Goal: Navigation & Orientation: Find specific page/section

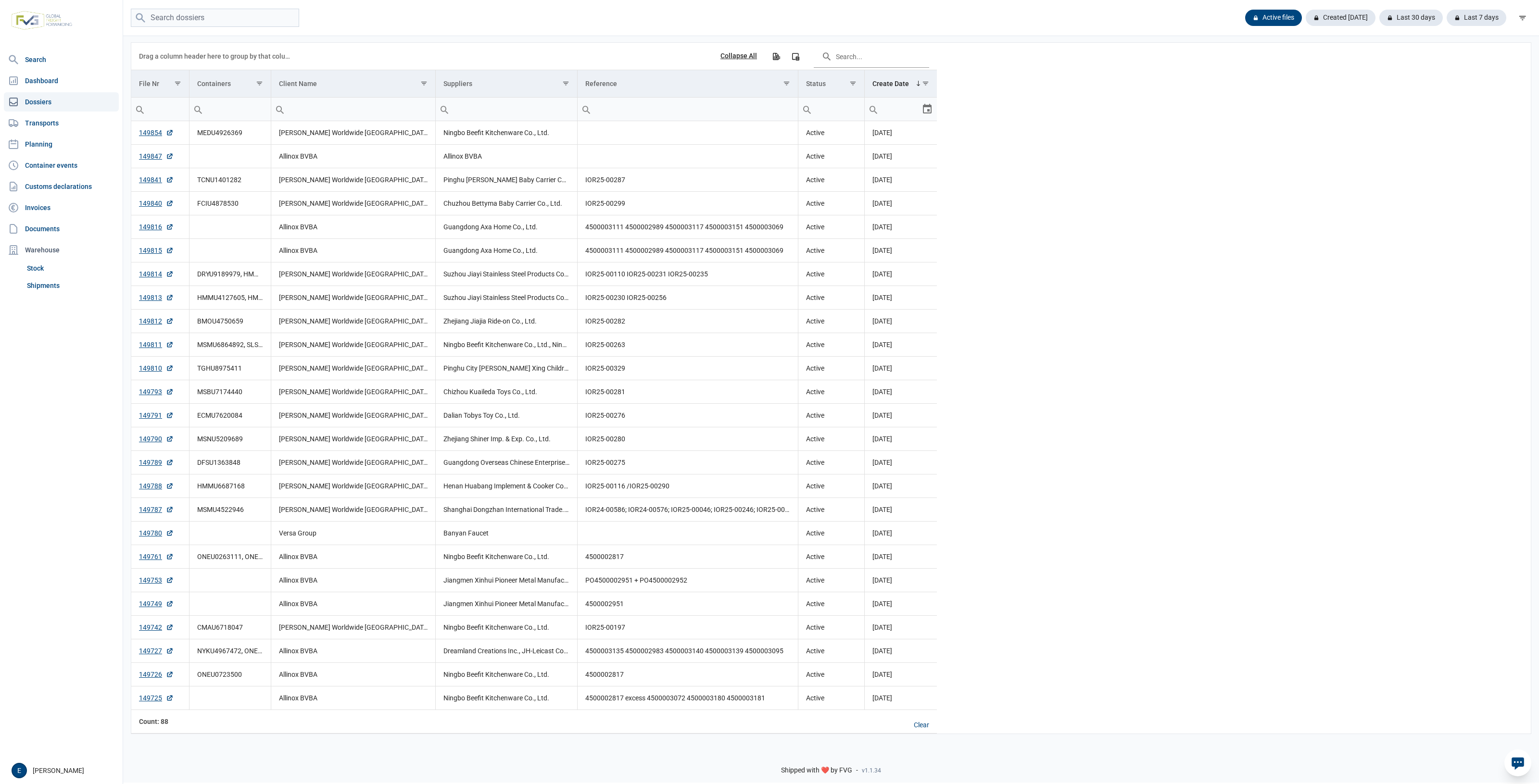
click at [85, 298] on nav "Search Dashboard Dossiers Transports Planning Container events Customs declarat…" at bounding box center [61, 403] width 123 height 707
click at [42, 279] on link "Shipments" at bounding box center [70, 285] width 96 height 17
